Goal: Transaction & Acquisition: Download file/media

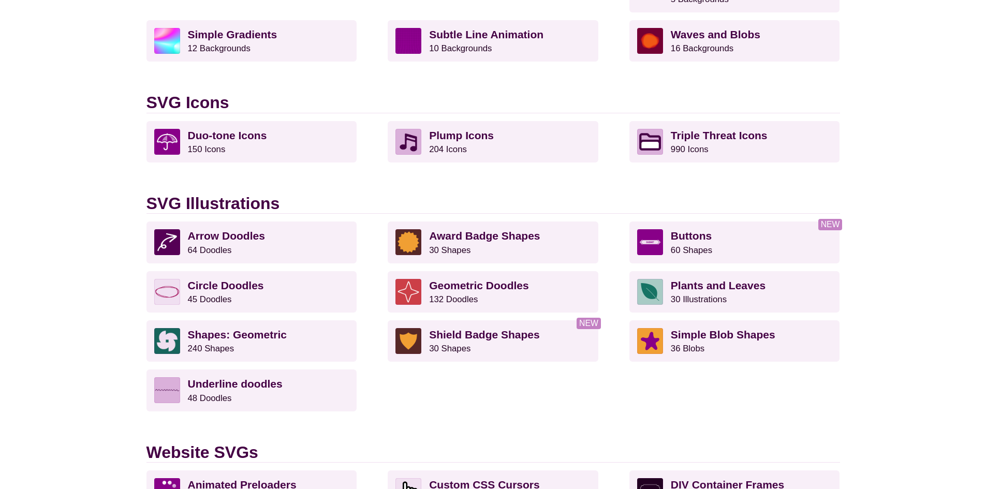
scroll to position [621, 0]
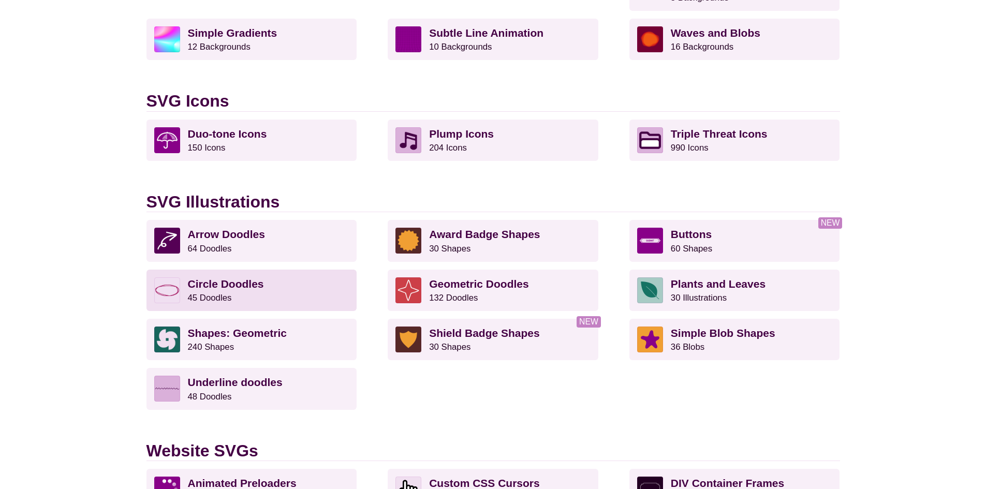
click at [264, 295] on p "Circle Doodles 45 Doodles" at bounding box center [268, 290] width 161 height 26
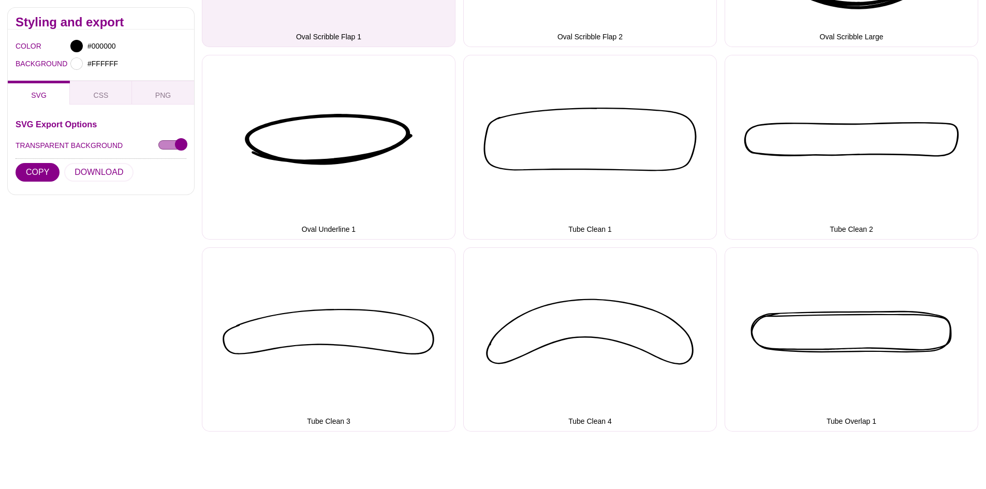
scroll to position [2640, 0]
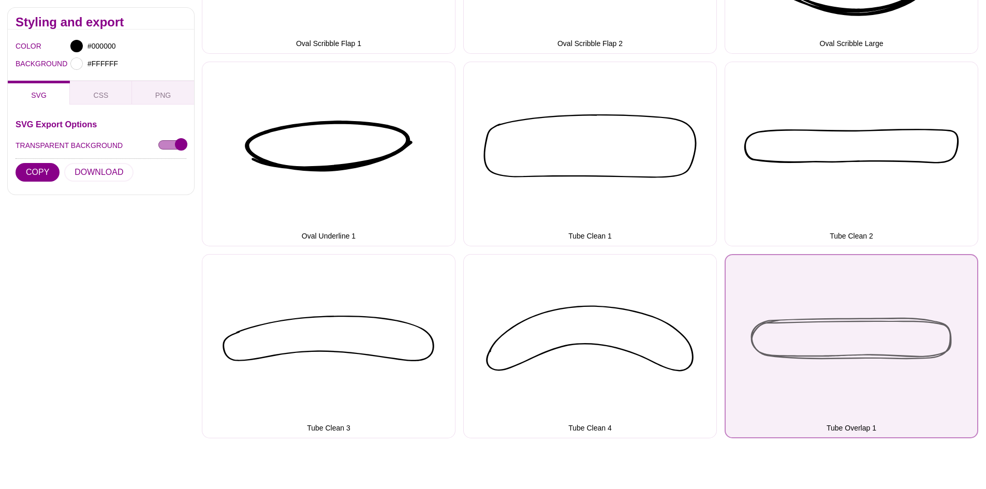
click at [860, 357] on button "Tube Overlap 1" at bounding box center [852, 346] width 254 height 185
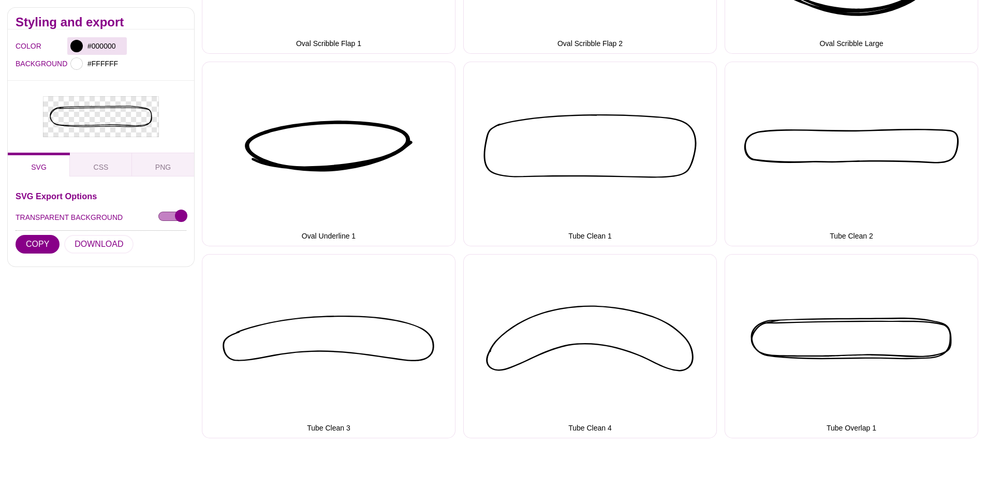
click at [79, 46] on div at bounding box center [76, 46] width 12 height 12
click at [99, 48] on input "#000000" at bounding box center [104, 45] width 38 height 13
paste input "f6ff"
type input "#F6FF00"
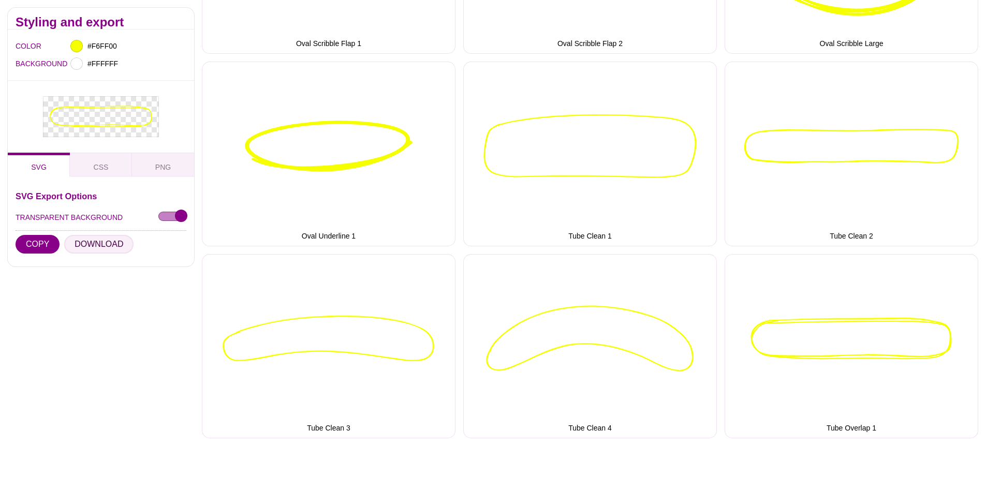
click at [75, 244] on button "DOWNLOAD" at bounding box center [98, 243] width 69 height 19
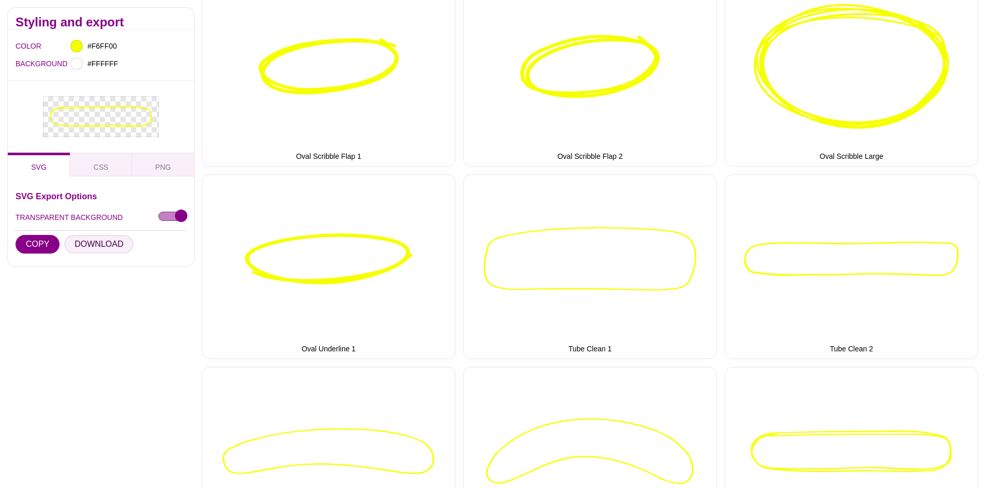
scroll to position [2509, 0]
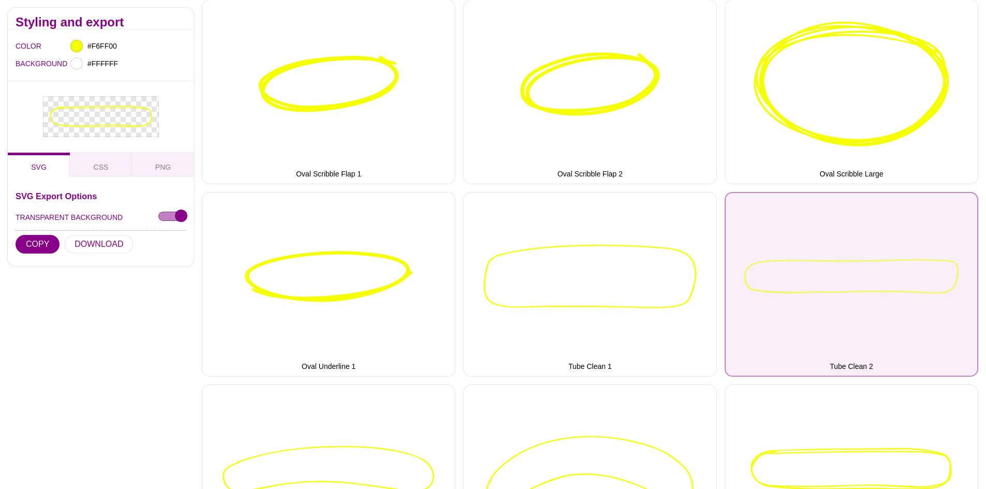
click at [849, 283] on button "Tube Clean 2" at bounding box center [852, 284] width 254 height 185
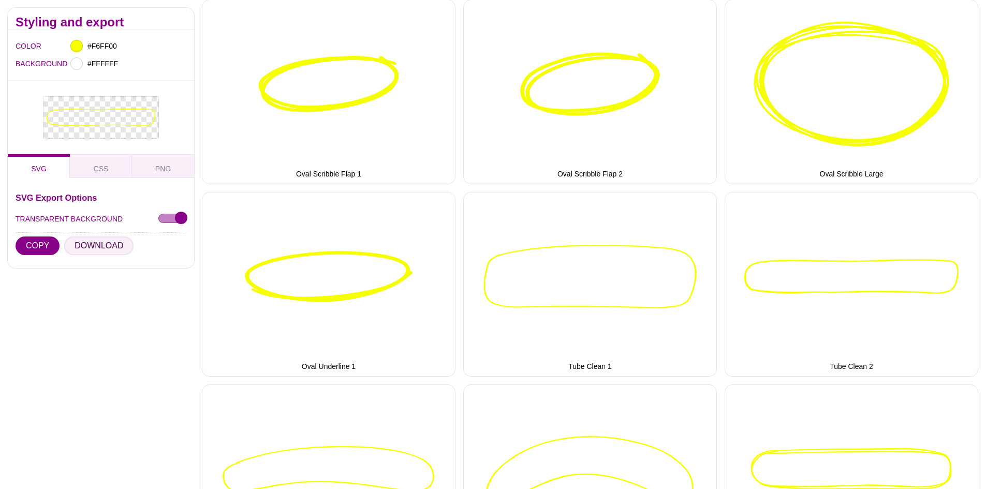
click at [91, 238] on button "DOWNLOAD" at bounding box center [98, 246] width 69 height 19
